Goal: Transaction & Acquisition: Purchase product/service

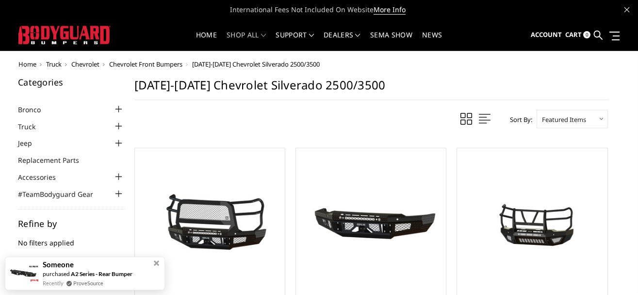
click at [123, 64] on span "Chevrolet Front Bumpers" at bounding box center [145, 64] width 73 height 9
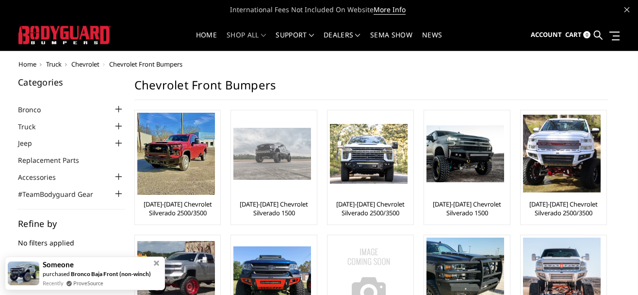
click at [276, 173] on img at bounding box center [272, 153] width 78 height 51
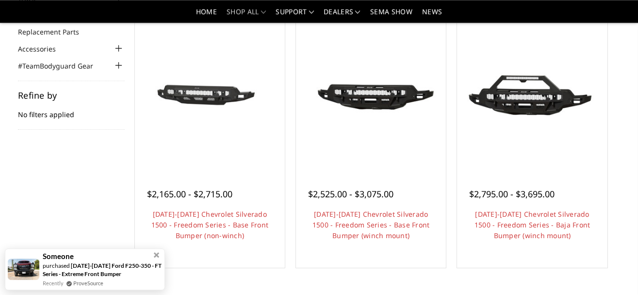
scroll to position [99, 0]
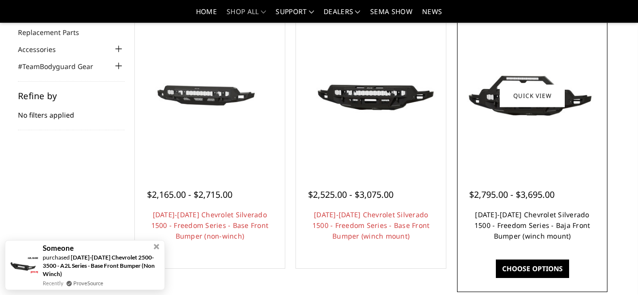
click at [529, 227] on link "[DATE]-[DATE] Chevrolet Silverado 1500 - Freedom Series - Baja Front Bumper (wi…" at bounding box center [533, 225] width 116 height 31
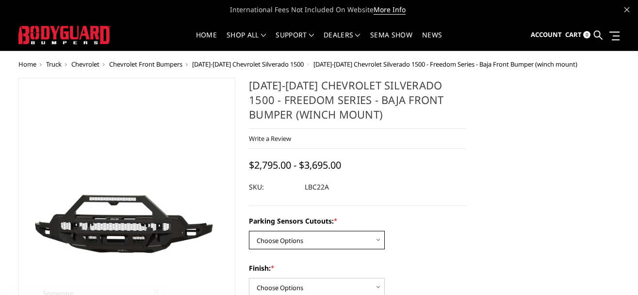
select select "1664"
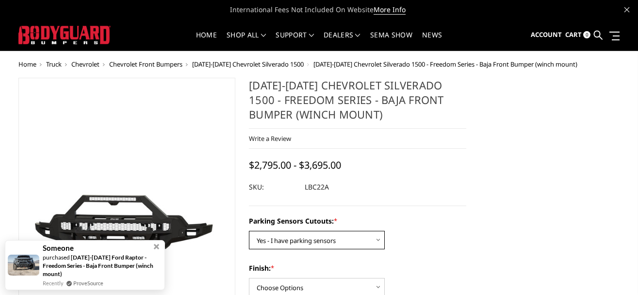
click option "Yes - I have parking sensors" at bounding box center [0, 0] width 0 height 0
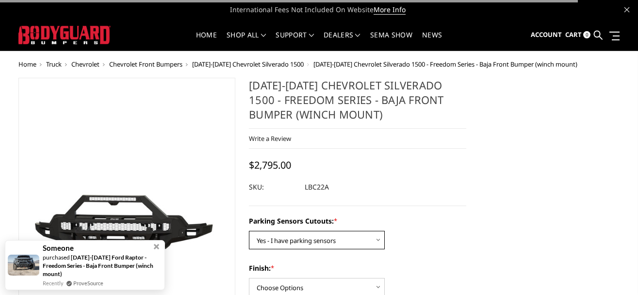
scroll to position [49, 0]
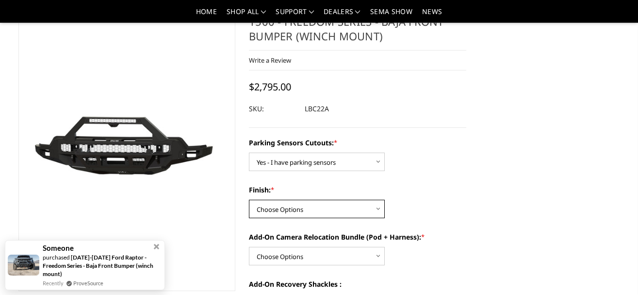
click at [249, 199] on select "Choose Options Bare Metal Texture Black Powder Coat" at bounding box center [317, 208] width 136 height 18
select select "1611"
click option "Texture Black Powder Coat" at bounding box center [0, 0] width 0 height 0
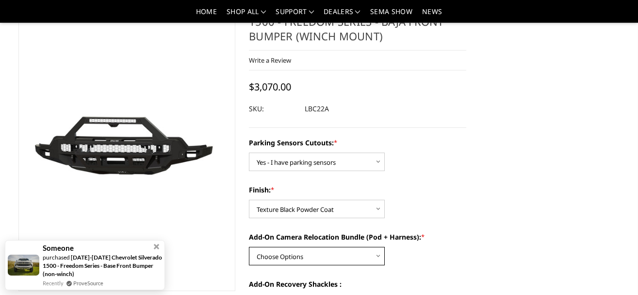
click at [249, 246] on select "Choose Options WITH front camera relocation harness + pod mount WITHOUT front c…" at bounding box center [317, 255] width 136 height 18
select select "1699"
click option "WITH front camera relocation harness + pod mount" at bounding box center [0, 0] width 0 height 0
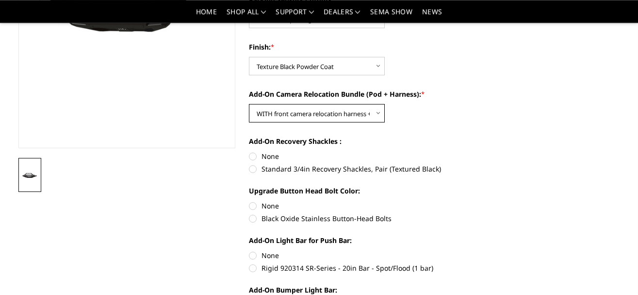
scroll to position [198, 0]
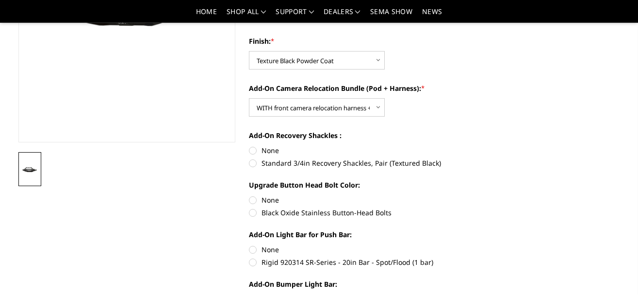
click at [254, 261] on label "Rigid 920314 SR-Series - 20in Bar - Spot/Flood (1 bar)" at bounding box center [357, 262] width 217 height 10
click at [466, 245] on input "Rigid 920314 SR-Series - 20in Bar - Spot/Flood (1 bar)" at bounding box center [466, 244] width 0 height 0
radio input "true"
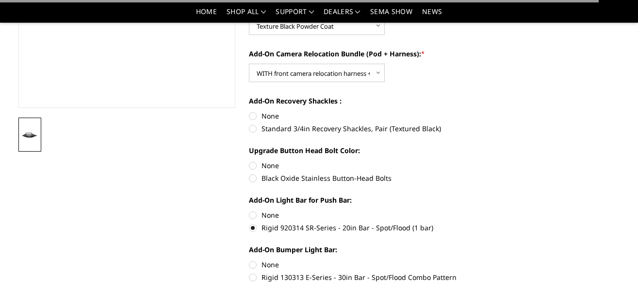
scroll to position [247, 0]
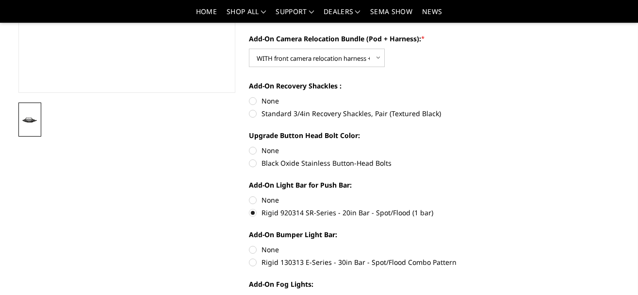
click at [255, 263] on label "Rigid 130313 E-Series - 30in Bar - Spot/Flood Combo Pattern" at bounding box center [357, 262] width 217 height 10
click at [466, 245] on input "Rigid 130313 E-Series - 30in Bar - Spot/Flood Combo Pattern" at bounding box center [466, 244] width 0 height 0
radio input "true"
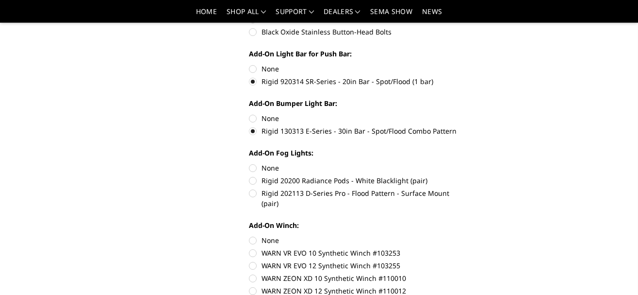
scroll to position [396, 0]
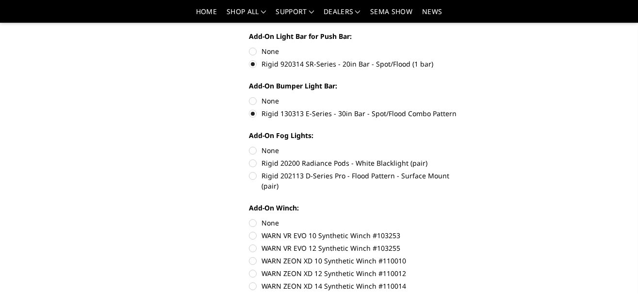
drag, startPoint x: 404, startPoint y: 223, endPoint x: 342, endPoint y: 226, distance: 62.7
click at [342, 230] on label "WARN VR EVO 10 Synthetic Winch #103253" at bounding box center [357, 235] width 217 height 10
drag, startPoint x: 284, startPoint y: 226, endPoint x: 328, endPoint y: 220, distance: 44.1
click at [328, 220] on div "Add-On Winch: None WARN VR EVO 10 Synthetic Winch #103253 WARN VR EVO 12 Synthe…" at bounding box center [357, 245] width 217 height 86
click at [253, 255] on label "WARN ZEON XD 10 Synthetic Winch #110010" at bounding box center [357, 260] width 217 height 10
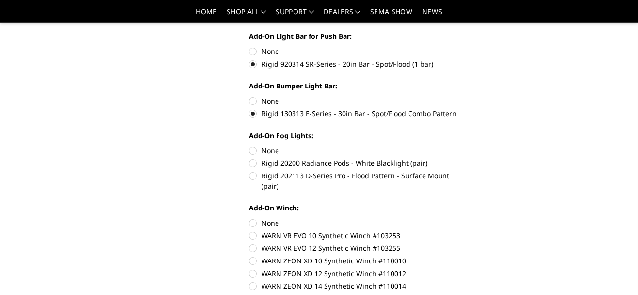
click at [466, 243] on input "WARN ZEON XD 10 Synthetic Winch #110010" at bounding box center [466, 243] width 0 height 0
radio input "true"
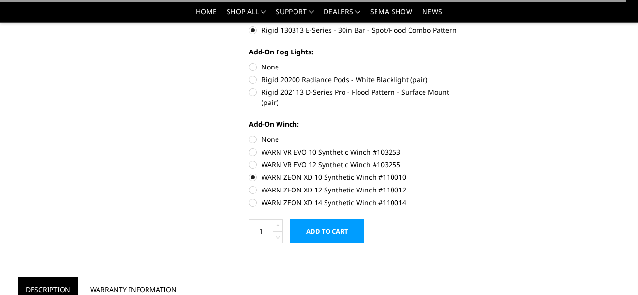
scroll to position [495, 0]
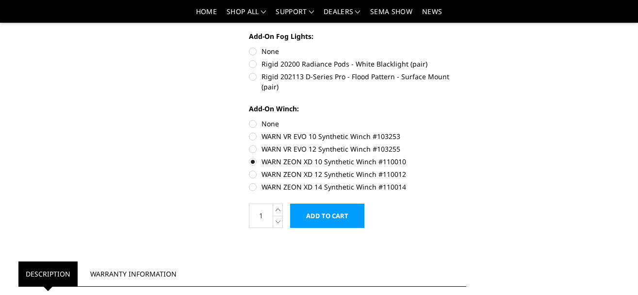
click at [322, 208] on input "Add to Cart" at bounding box center [327, 215] width 74 height 24
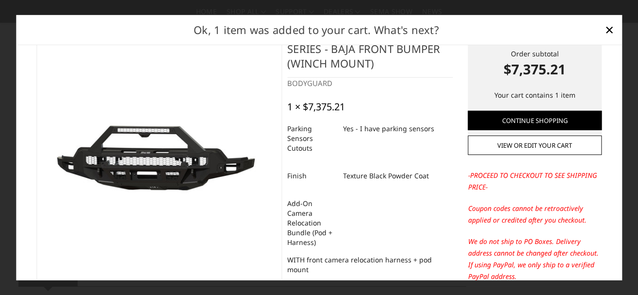
scroll to position [0, 0]
